Goal: Information Seeking & Learning: Learn about a topic

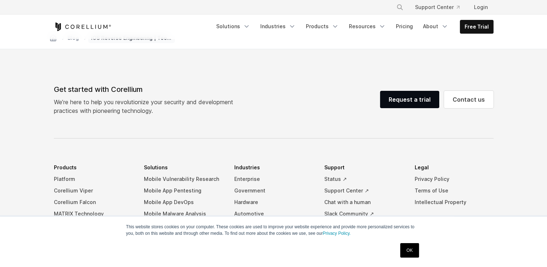
scroll to position [5237, 0]
click at [326, 23] on link "Products" at bounding box center [322, 26] width 42 height 13
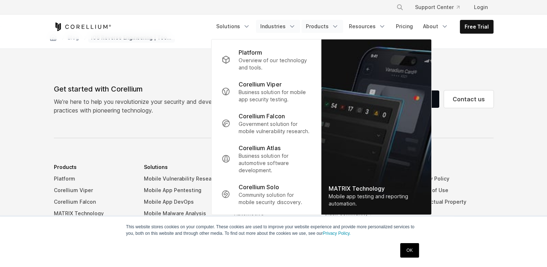
click at [280, 29] on link "Industries" at bounding box center [278, 26] width 44 height 13
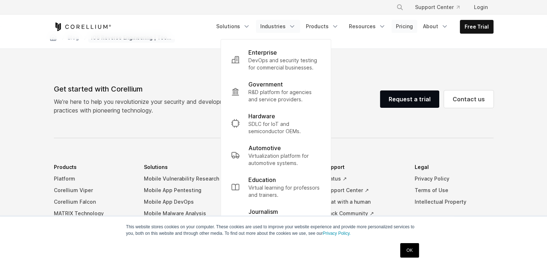
click at [411, 26] on link "Pricing" at bounding box center [404, 26] width 26 height 13
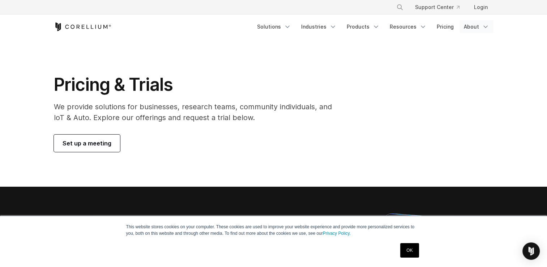
click at [480, 25] on link "About" at bounding box center [476, 26] width 34 height 13
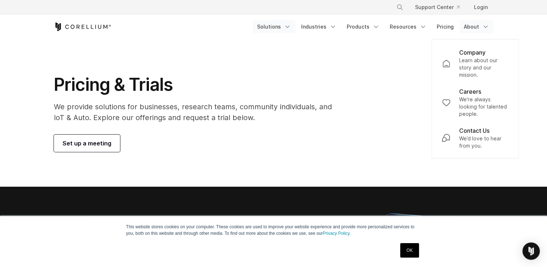
click at [278, 25] on link "Solutions" at bounding box center [274, 26] width 43 height 13
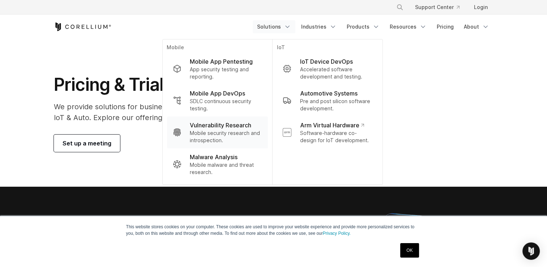
click at [241, 125] on p "Vulnerability Research" at bounding box center [220, 125] width 61 height 9
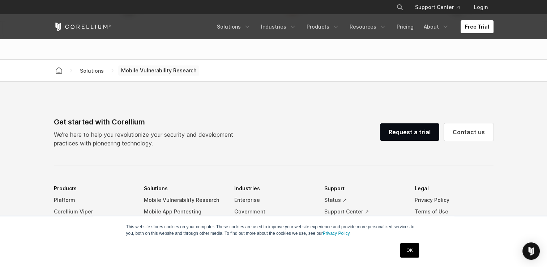
scroll to position [2338, 0]
click at [236, 27] on link "Solutions" at bounding box center [234, 26] width 43 height 13
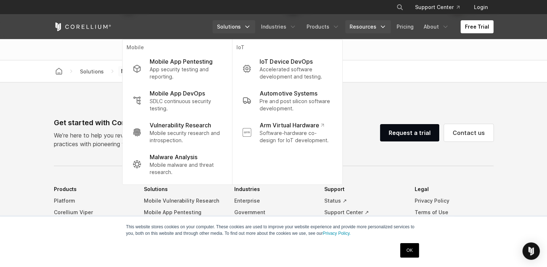
drag, startPoint x: 387, startPoint y: 43, endPoint x: 369, endPoint y: 33, distance: 21.3
click at [369, 33] on link "Resources" at bounding box center [368, 26] width 46 height 13
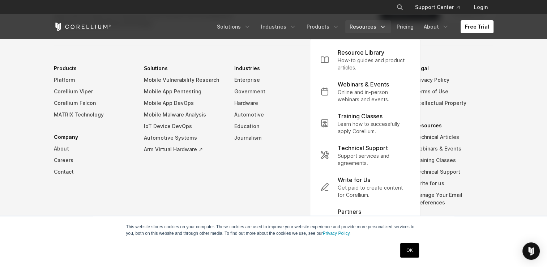
scroll to position [2459, 0]
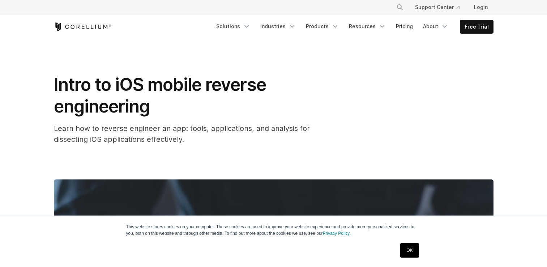
scroll to position [4166, 0]
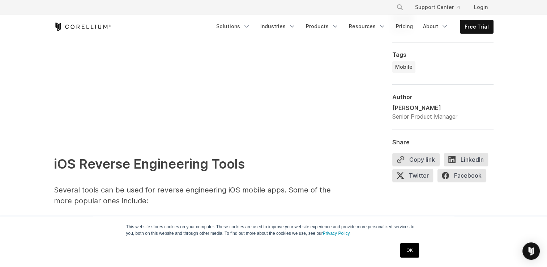
scroll to position [694, 0]
click at [410, 247] on link "OK" at bounding box center [409, 250] width 18 height 14
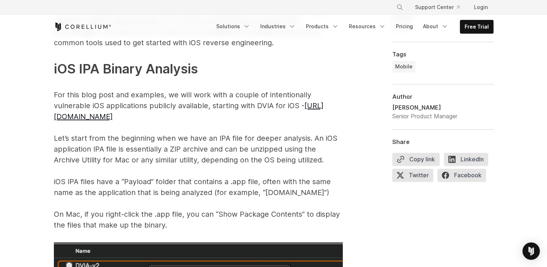
scroll to position [1091, 0]
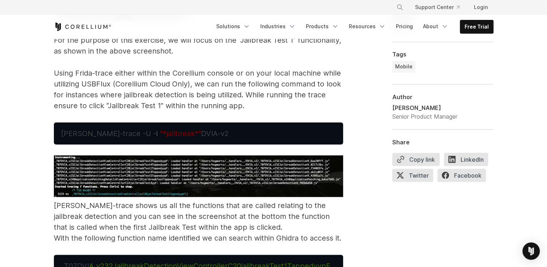
scroll to position [4026, 0]
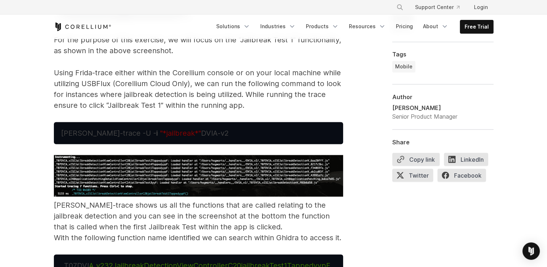
click at [227, 219] on p "[PERSON_NAME]-trace shows us all the functions that are called relating to the …" at bounding box center [198, 199] width 289 height 88
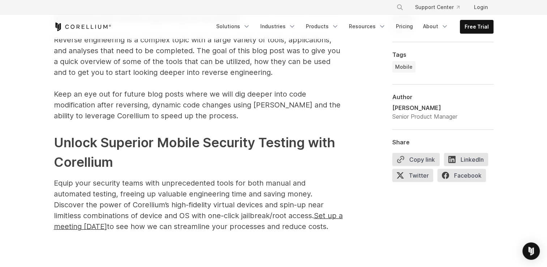
scroll to position [4692, 0]
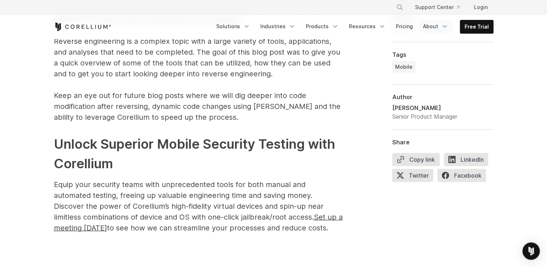
click at [434, 28] on link "About" at bounding box center [436, 26] width 34 height 13
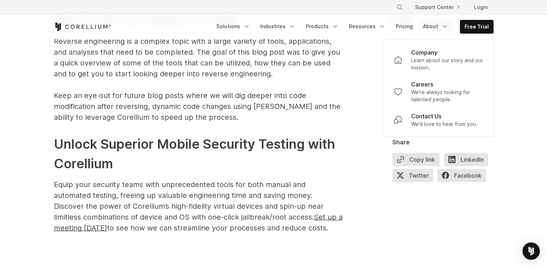
click at [434, 28] on link "About" at bounding box center [436, 26] width 34 height 13
